Goal: Information Seeking & Learning: Learn about a topic

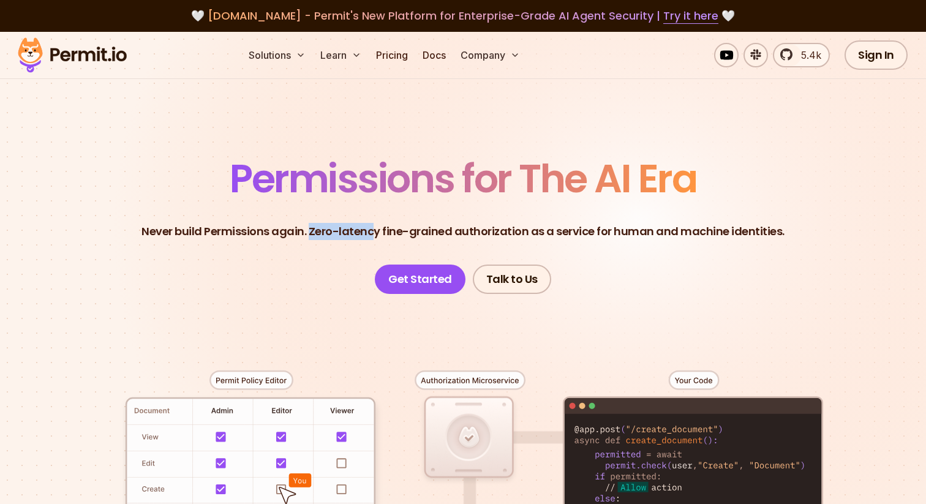
drag, startPoint x: 313, startPoint y: 233, endPoint x: 380, endPoint y: 234, distance: 66.1
click at [380, 234] on p "Never build Permissions again. Zero-latency fine-grained authorization as a ser…" at bounding box center [462, 231] width 643 height 17
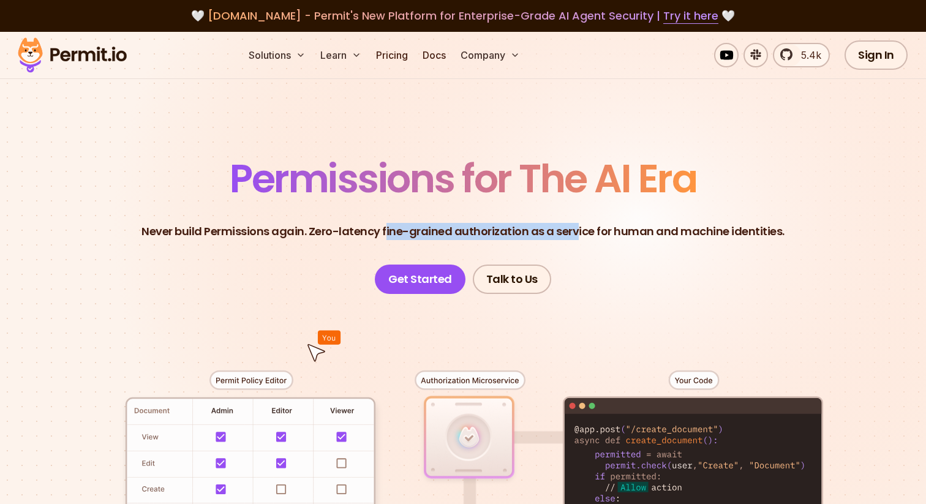
drag, startPoint x: 388, startPoint y: 232, endPoint x: 577, endPoint y: 237, distance: 189.2
click at [577, 237] on p "Never build Permissions again. Zero-latency fine-grained authorization as a ser…" at bounding box center [462, 231] width 643 height 17
click at [591, 235] on p "Never build Permissions again. Zero-latency fine-grained authorization as a ser…" at bounding box center [462, 231] width 643 height 17
drag, startPoint x: 591, startPoint y: 235, endPoint x: 388, endPoint y: 236, distance: 203.3
click at [388, 236] on p "Never build Permissions again. Zero-latency fine-grained authorization as a ser…" at bounding box center [462, 231] width 643 height 17
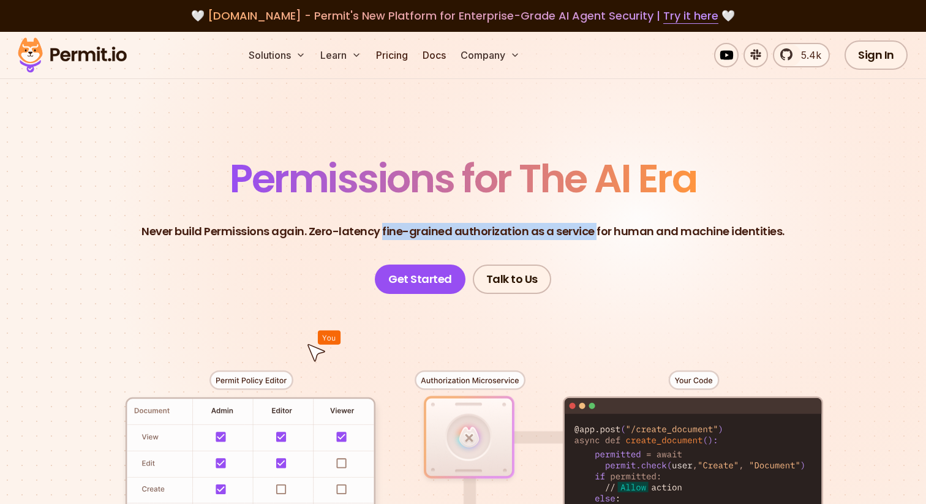
copy p "fine-grained authorization as a service"
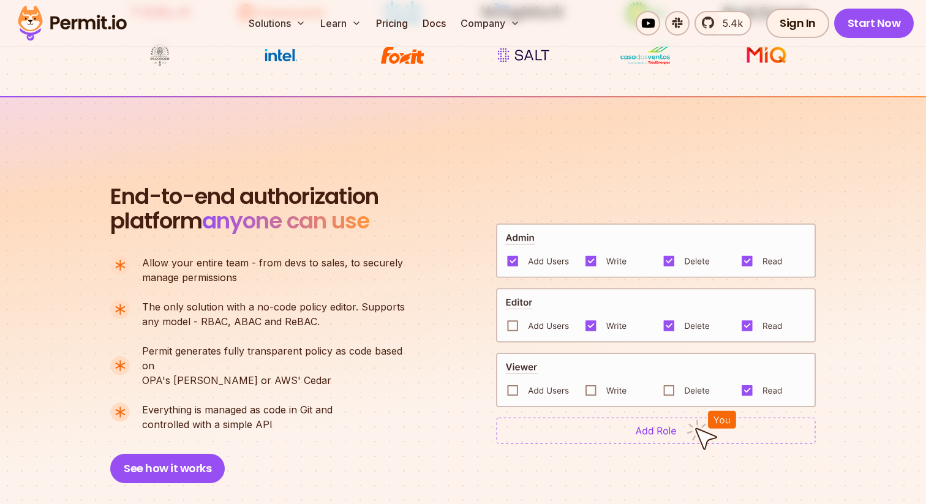
scroll to position [744, 0]
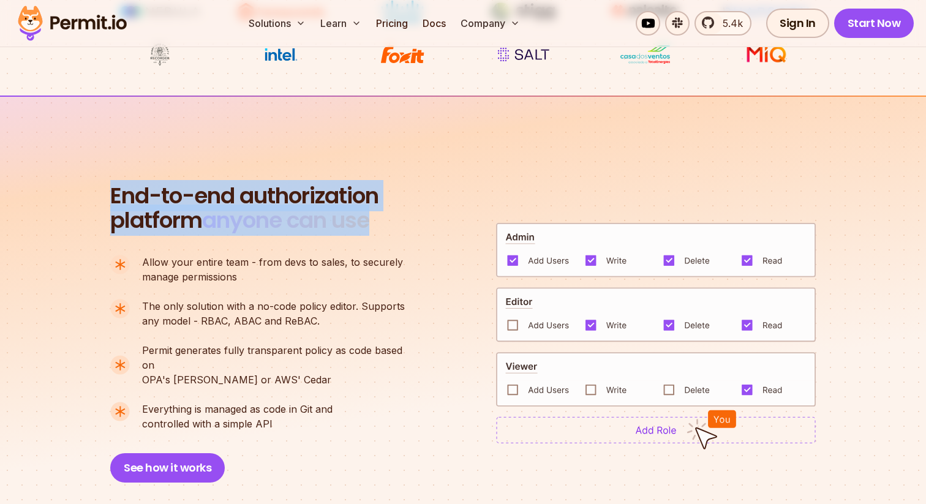
drag, startPoint x: 111, startPoint y: 198, endPoint x: 385, endPoint y: 223, distance: 275.5
click at [385, 223] on div "End-to-end authorization platform anyone can use A no-code authorization platfo…" at bounding box center [263, 333] width 306 height 299
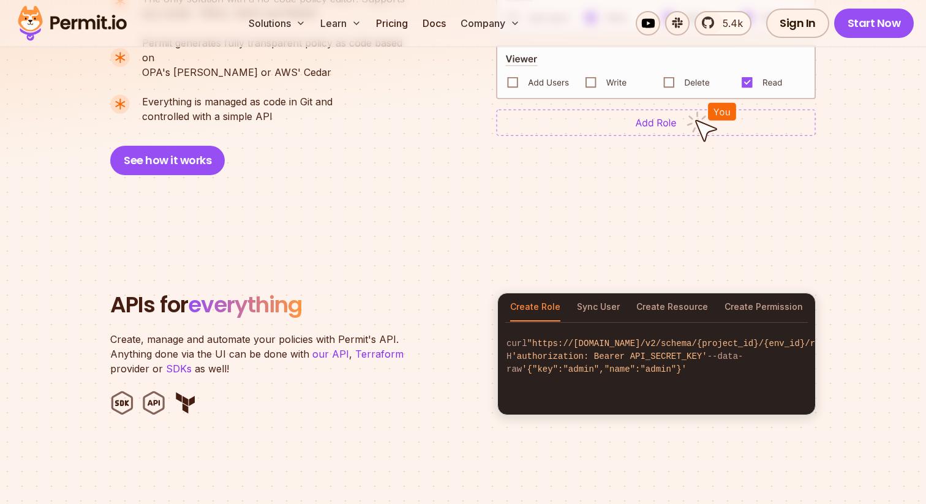
scroll to position [1053, 0]
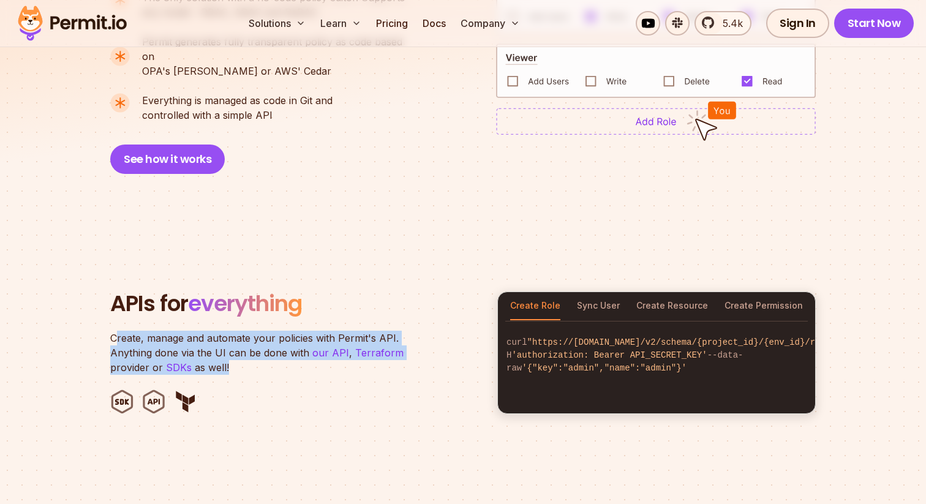
drag, startPoint x: 115, startPoint y: 326, endPoint x: 345, endPoint y: 355, distance: 231.4
click at [345, 355] on p "Create, manage and automate your policies with Permit's API. Anything done via …" at bounding box center [263, 353] width 306 height 44
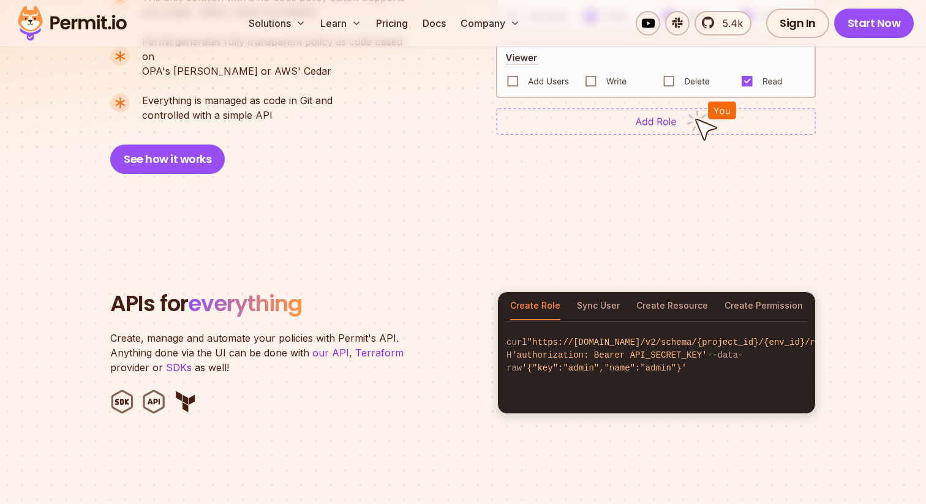
click at [231, 353] on p "Create, manage and automate your policies with Permit's API. Anything done via …" at bounding box center [263, 353] width 306 height 44
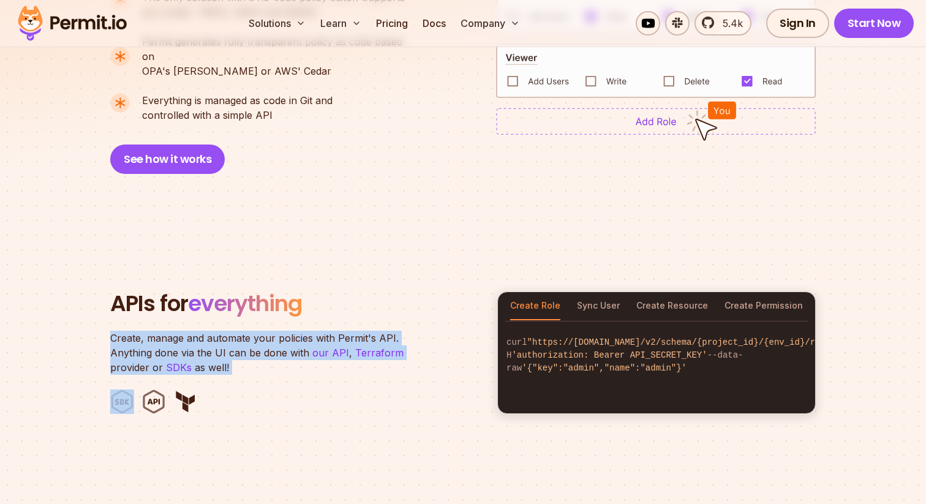
drag, startPoint x: 231, startPoint y: 353, endPoint x: 110, endPoint y: 328, distance: 123.8
click at [110, 331] on p "Create, manage and automate your policies with Permit's API. Anything done via …" at bounding box center [263, 353] width 306 height 44
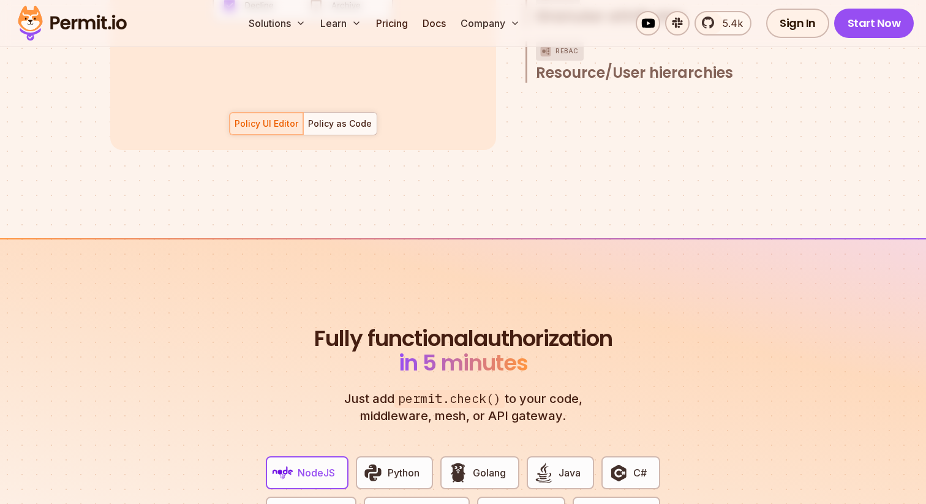
scroll to position [2030, 0]
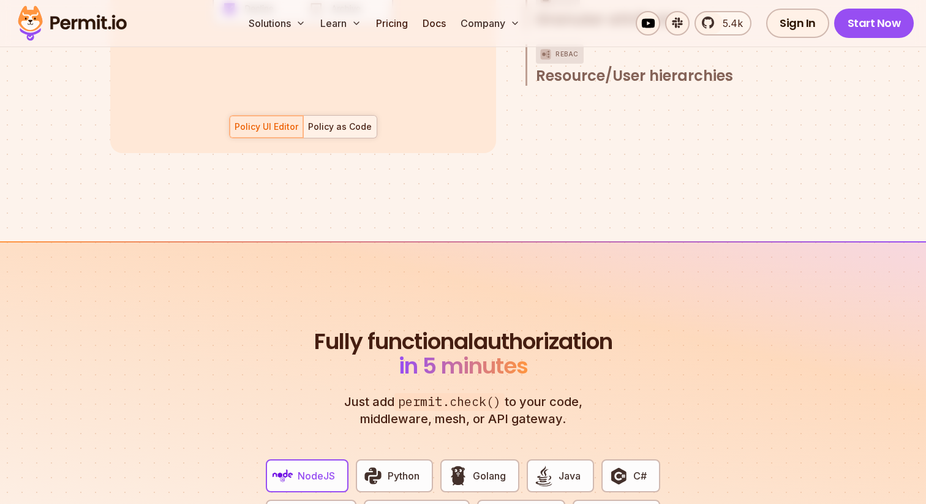
click at [326, 121] on div "Policy as Code" at bounding box center [340, 127] width 64 height 12
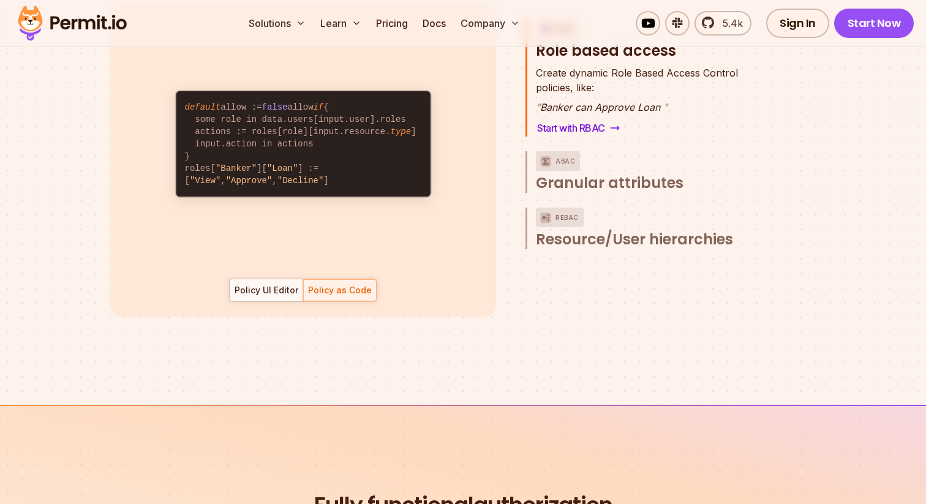
scroll to position [1859, 0]
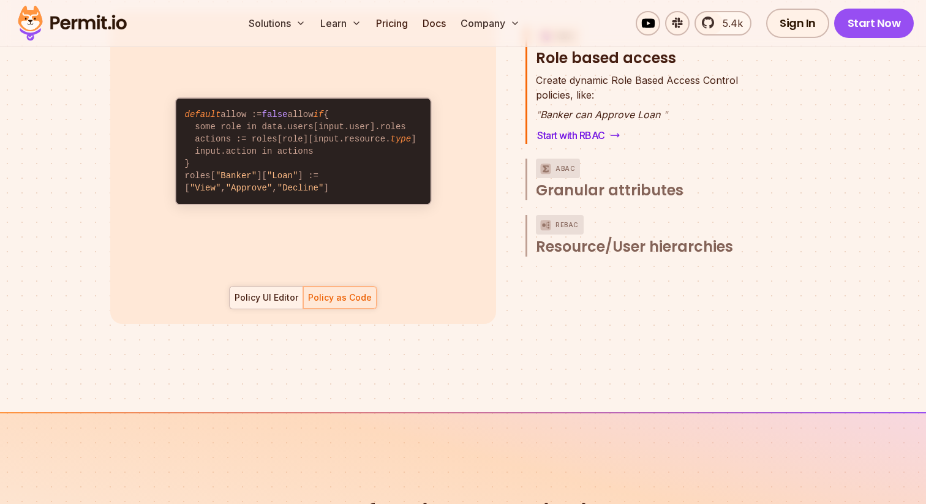
click at [257, 291] on div "Policy UI Editor" at bounding box center [266, 297] width 64 height 12
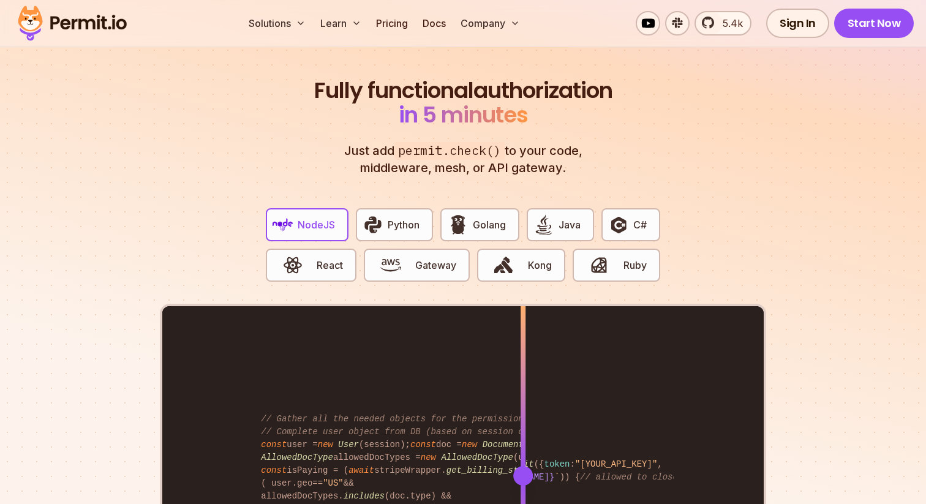
scroll to position [2290, 0]
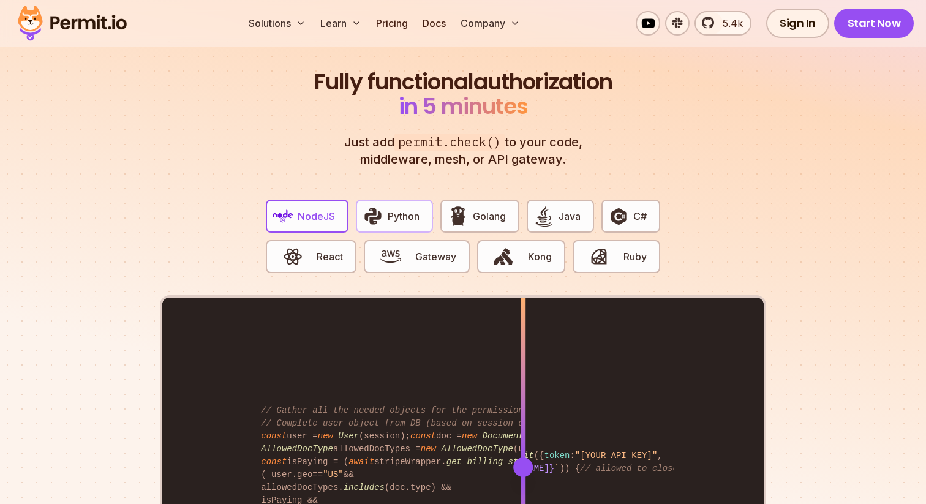
click at [388, 209] on span "Python" at bounding box center [404, 216] width 32 height 15
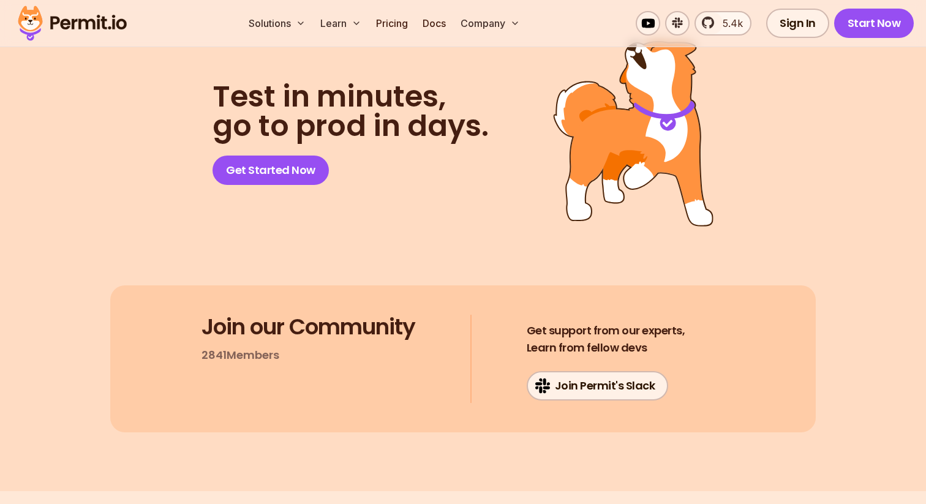
scroll to position [6273, 0]
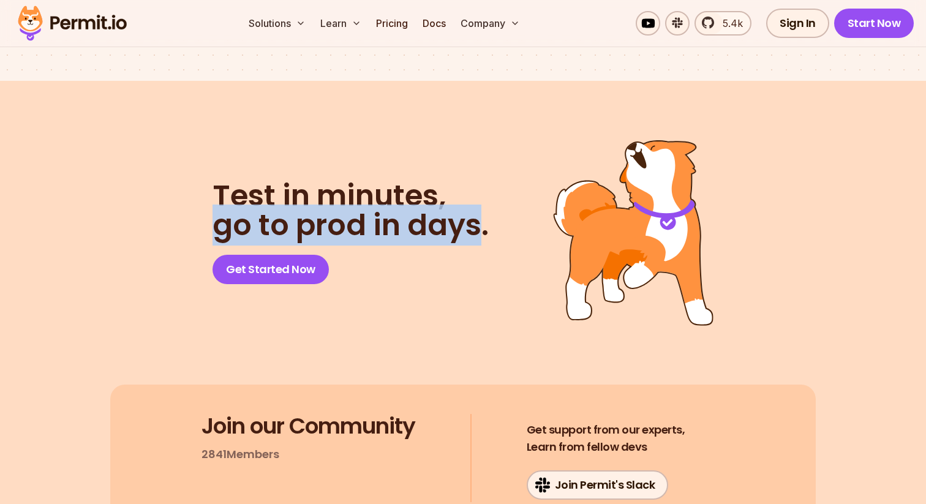
drag, startPoint x: 214, startPoint y: 222, endPoint x: 474, endPoint y: 222, distance: 260.2
click at [476, 222] on h2 "Test in minutes, go to prod in days." at bounding box center [350, 210] width 276 height 59
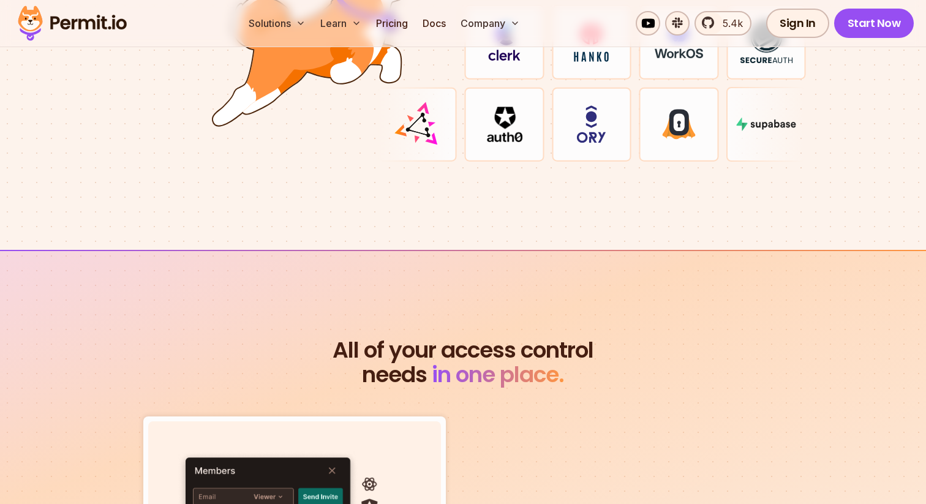
scroll to position [3636, 0]
